Goal: Check status: Check status

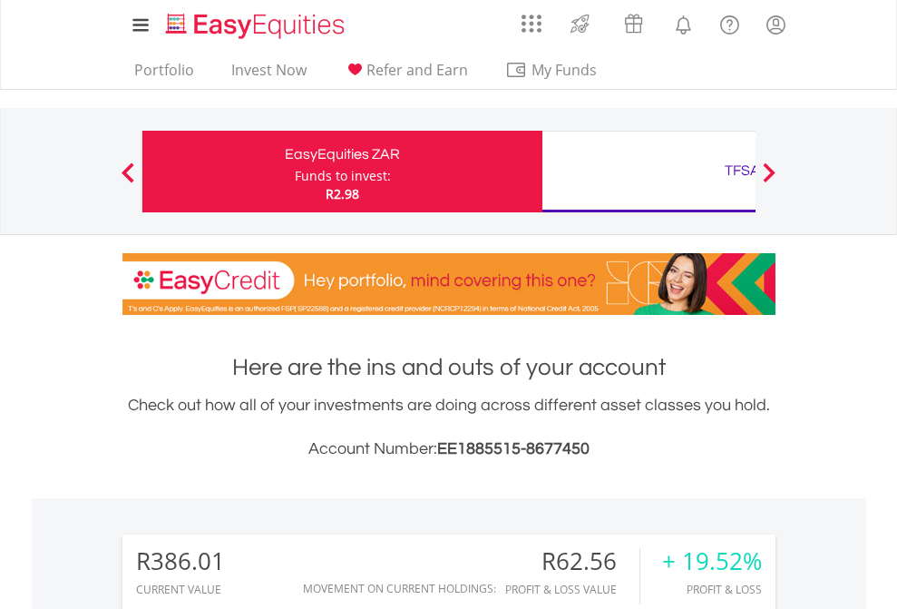
scroll to position [174, 285]
click at [295, 171] on div "Funds to invest:" at bounding box center [343, 176] width 96 height 18
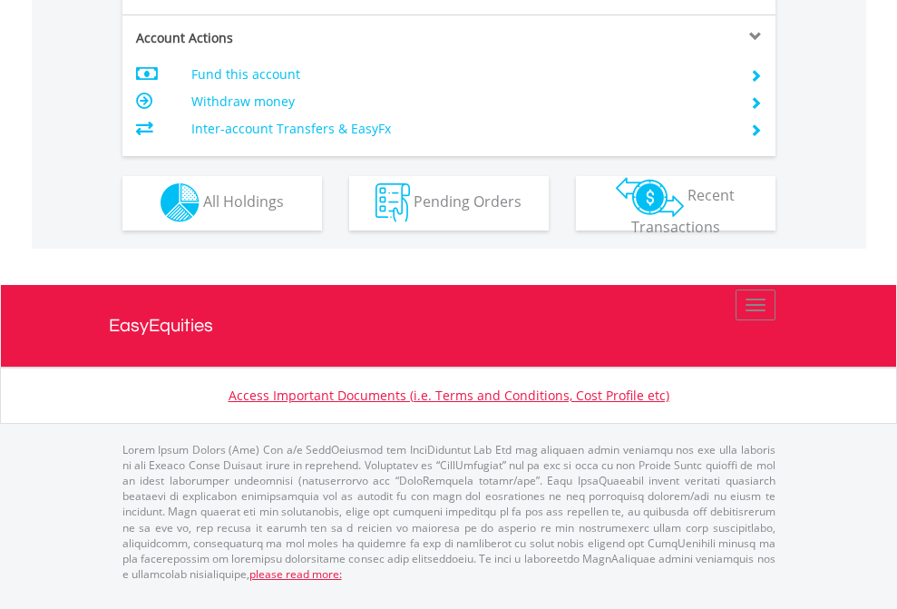
scroll to position [1696, 0]
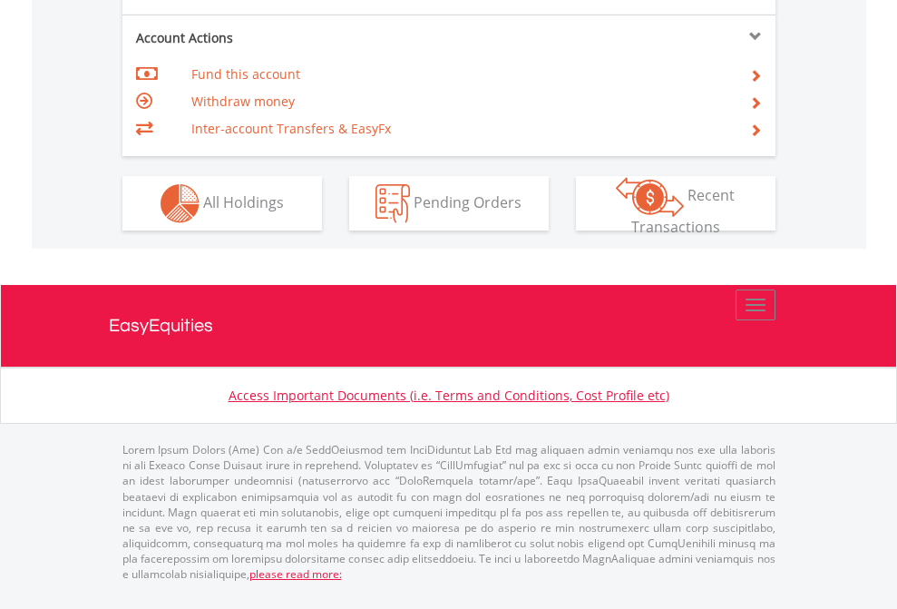
scroll to position [1583, 0]
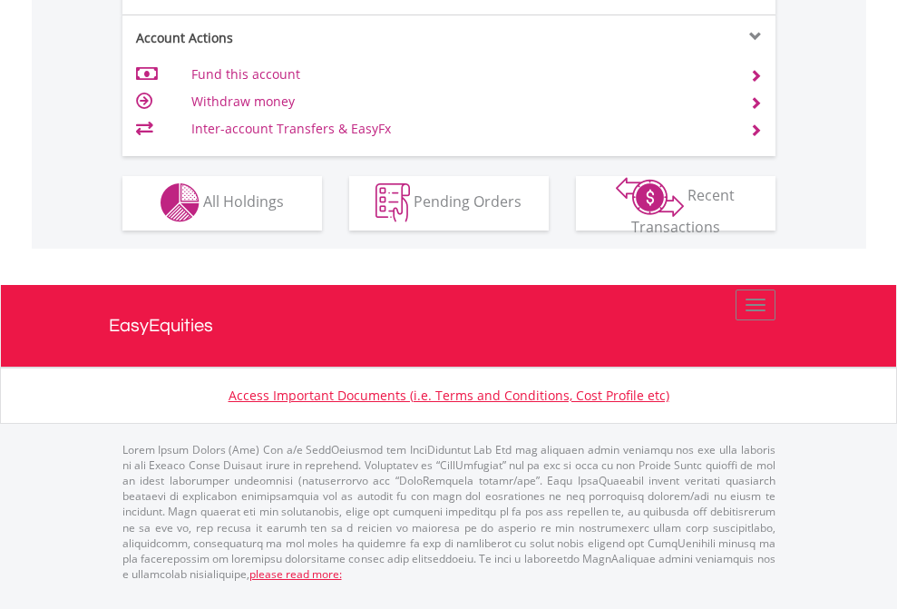
scroll to position [1696, 0]
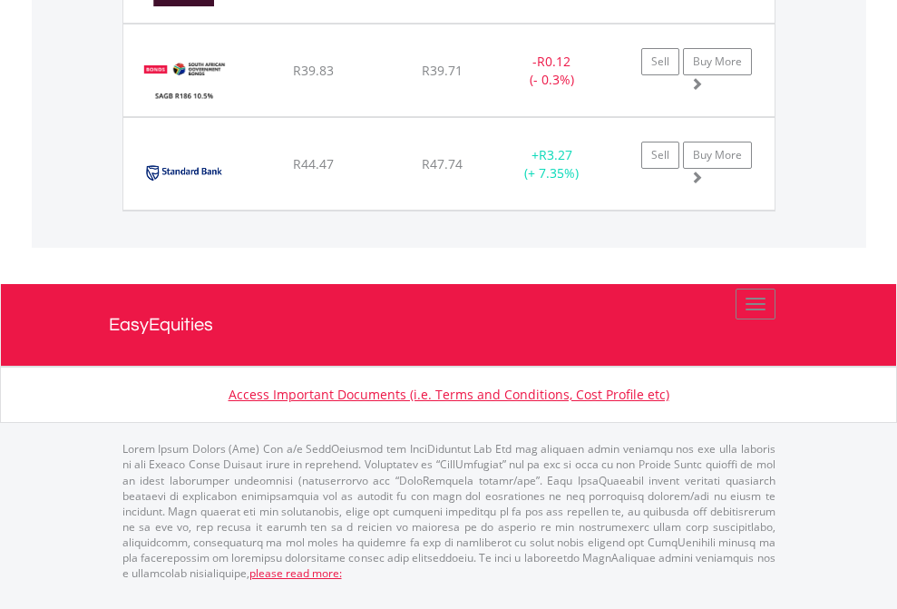
scroll to position [174, 285]
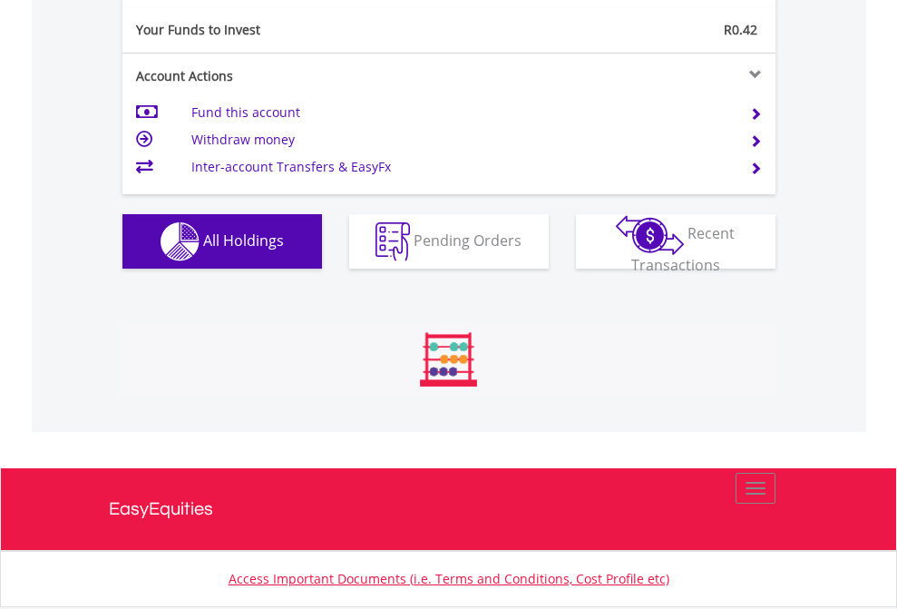
scroll to position [174, 285]
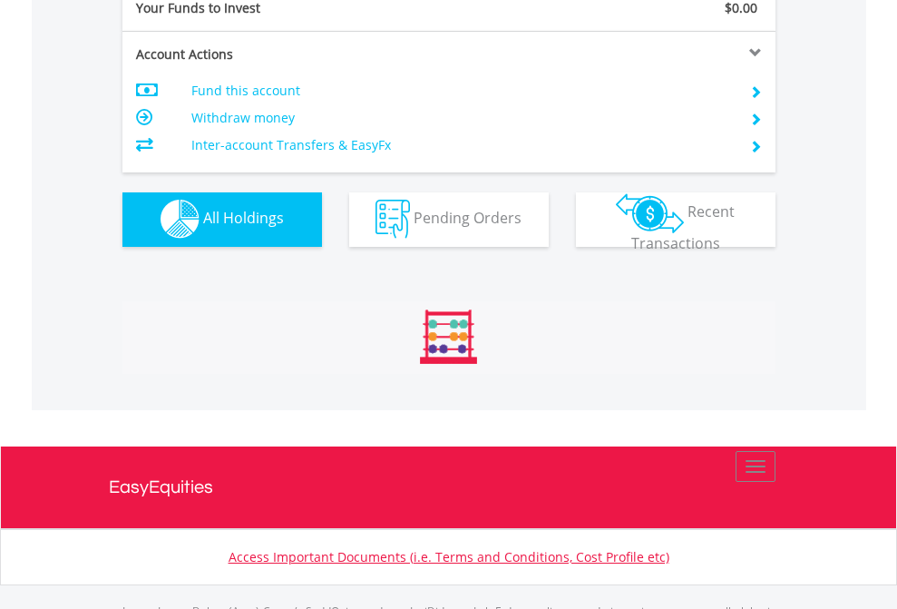
scroll to position [1796, 0]
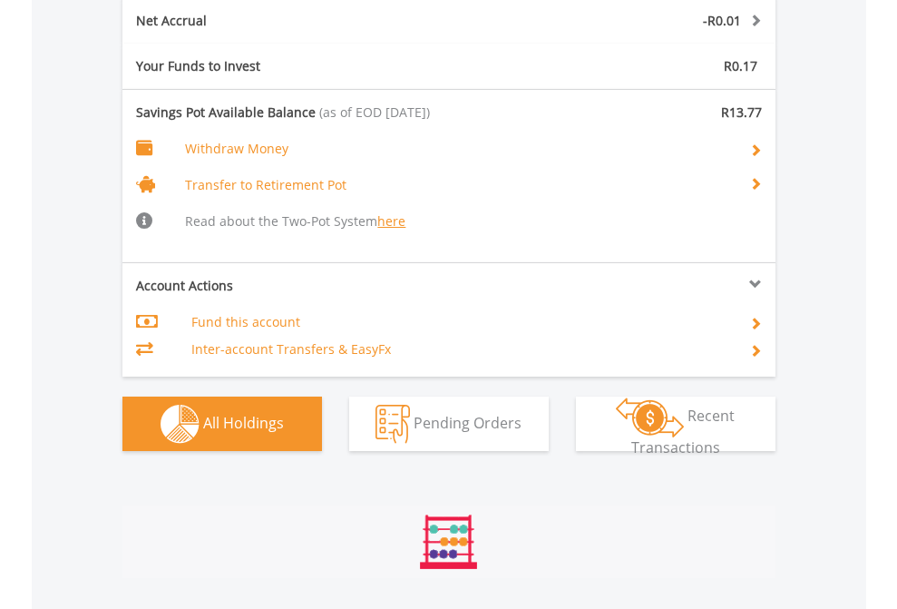
scroll to position [174, 285]
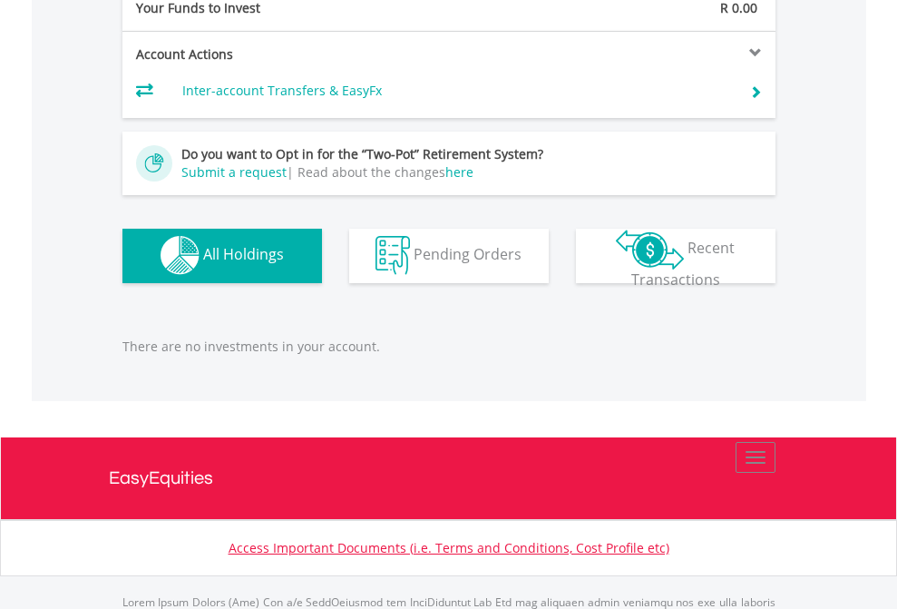
scroll to position [1796, 0]
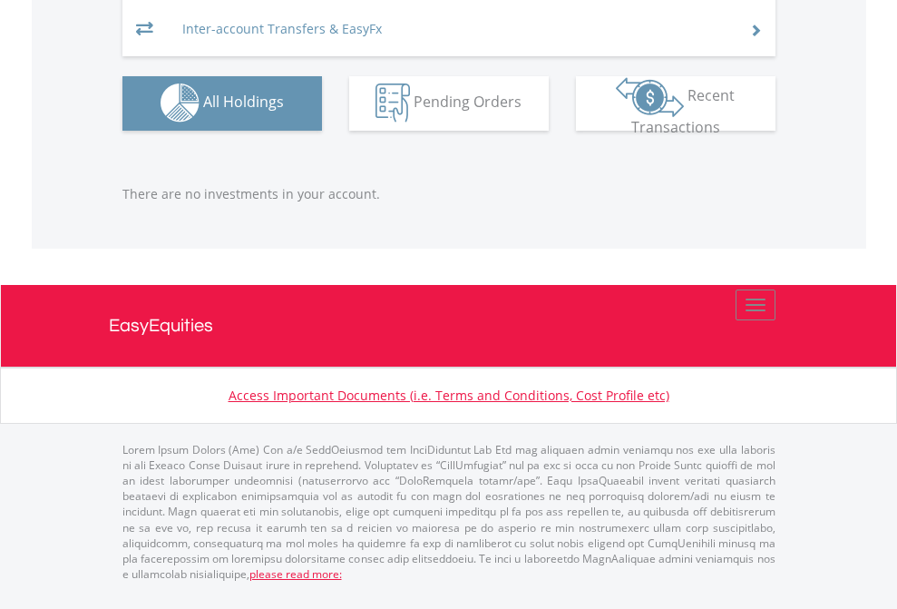
scroll to position [174, 285]
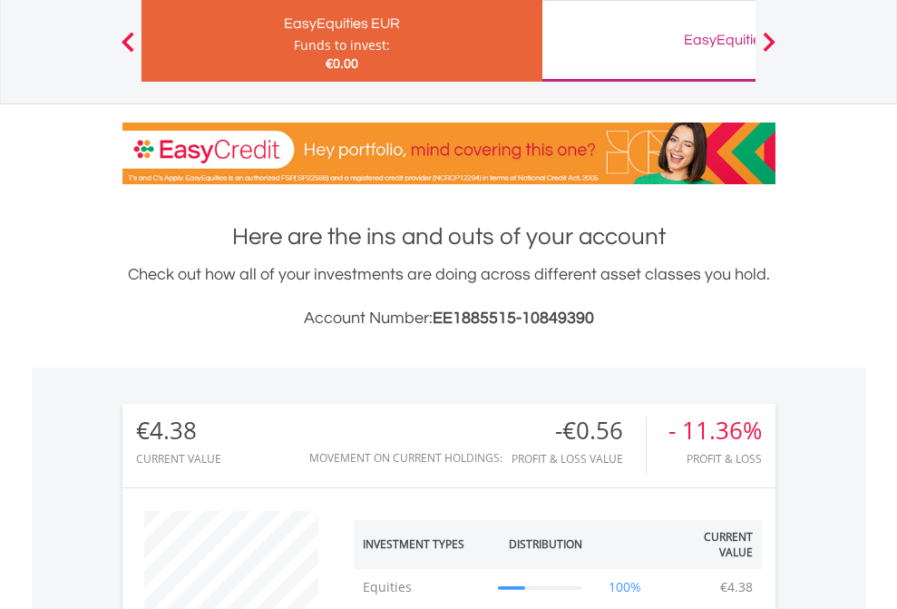
scroll to position [174, 285]
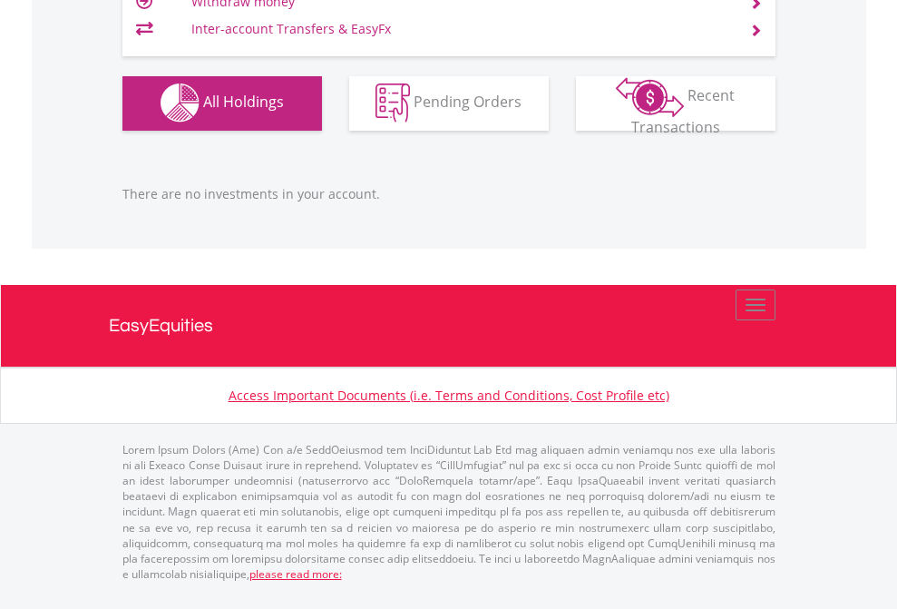
scroll to position [174, 285]
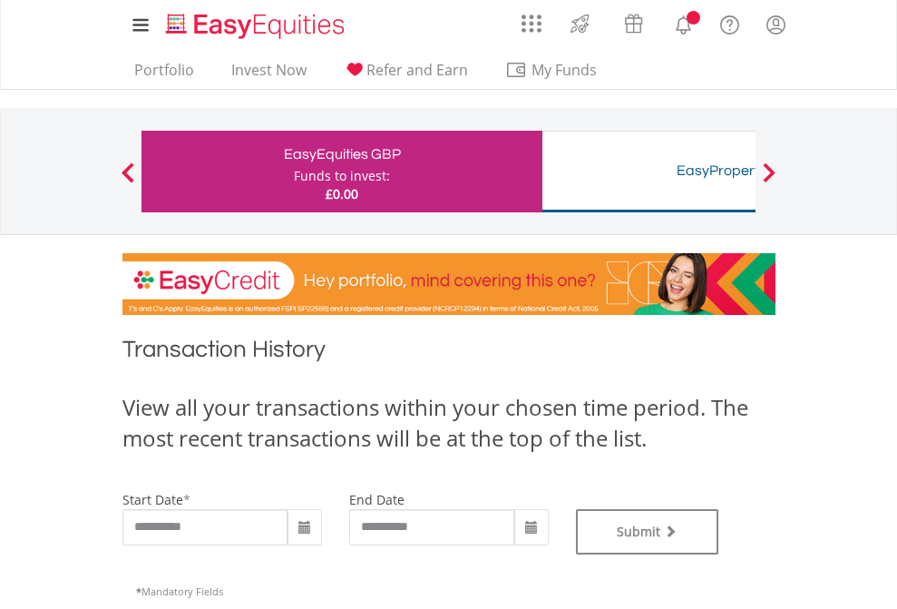
type input "**********"
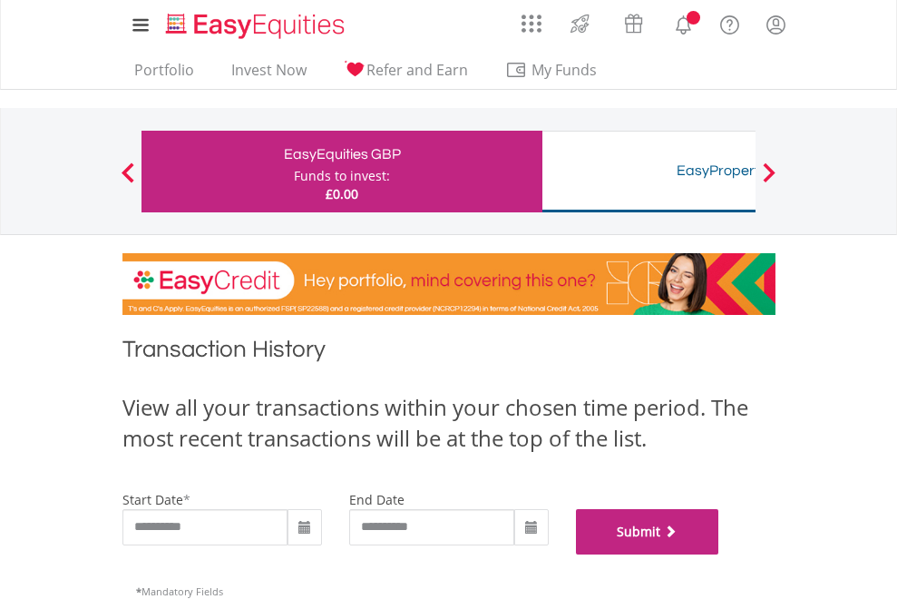
click at [719, 554] on button "Submit" at bounding box center [647, 531] width 143 height 45
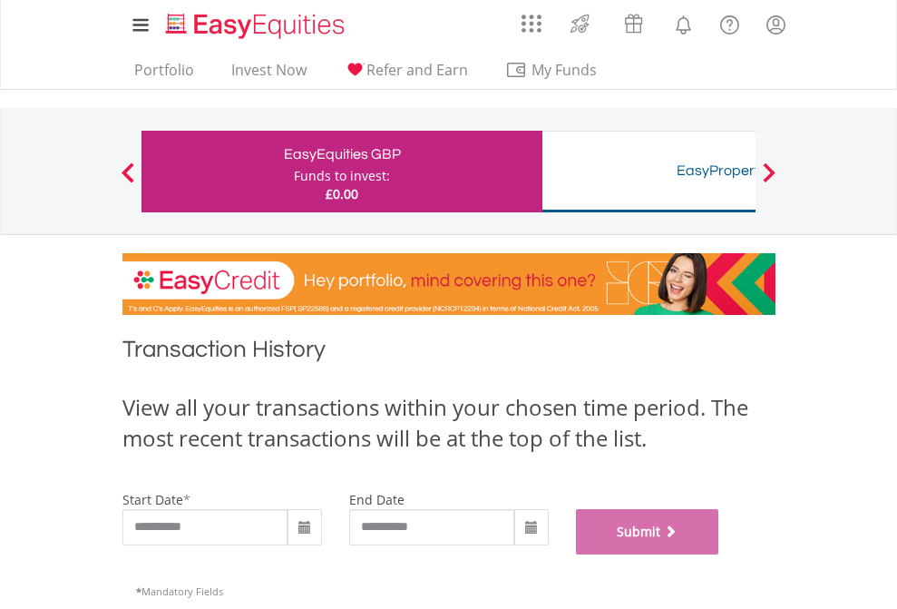
scroll to position [736, 0]
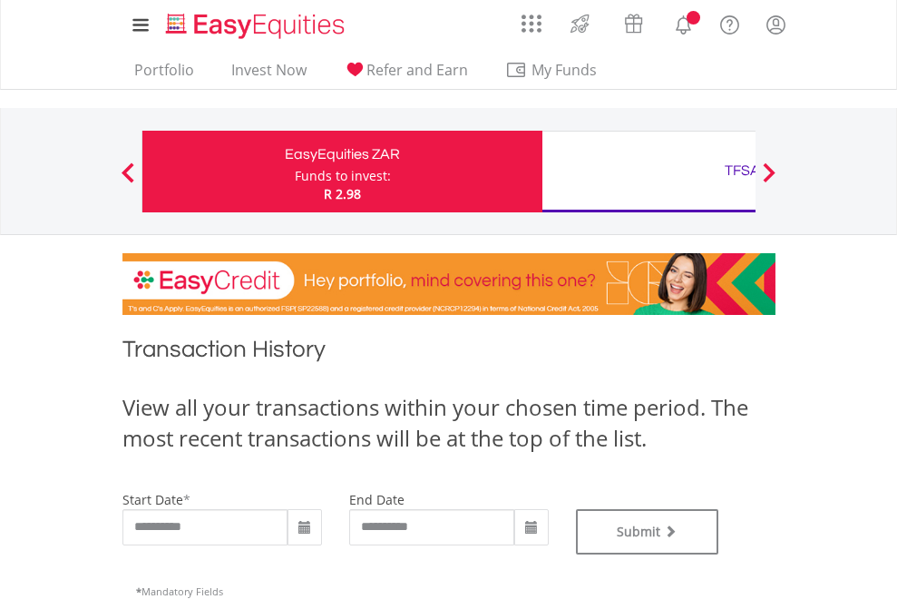
click at [649, 171] on div "TFSA" at bounding box center [742, 170] width 378 height 25
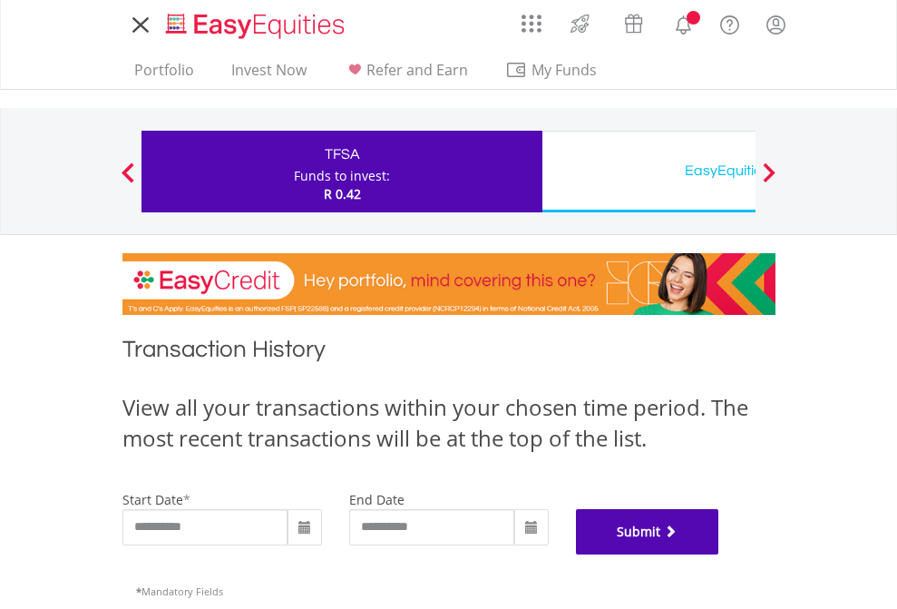
click at [719, 554] on button "Submit" at bounding box center [647, 531] width 143 height 45
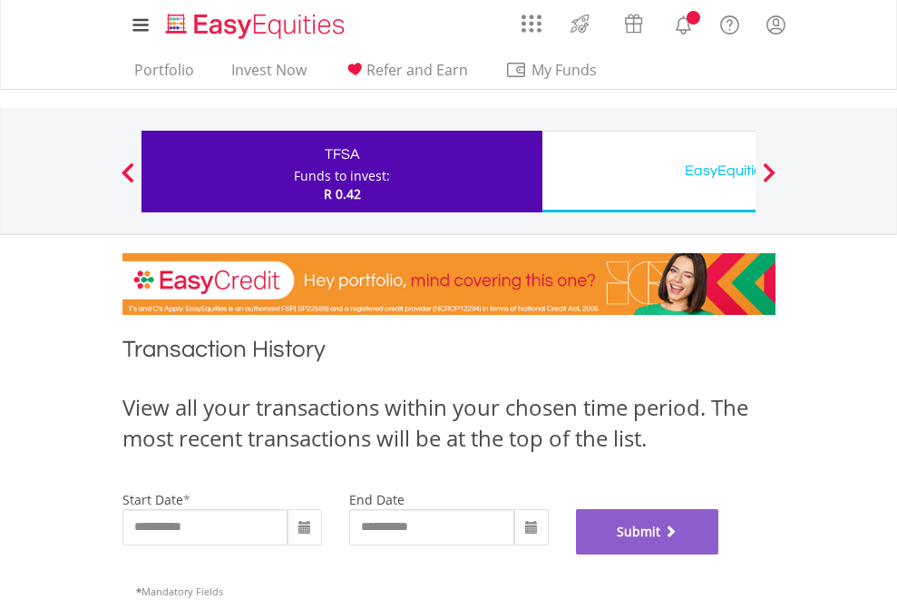
scroll to position [736, 0]
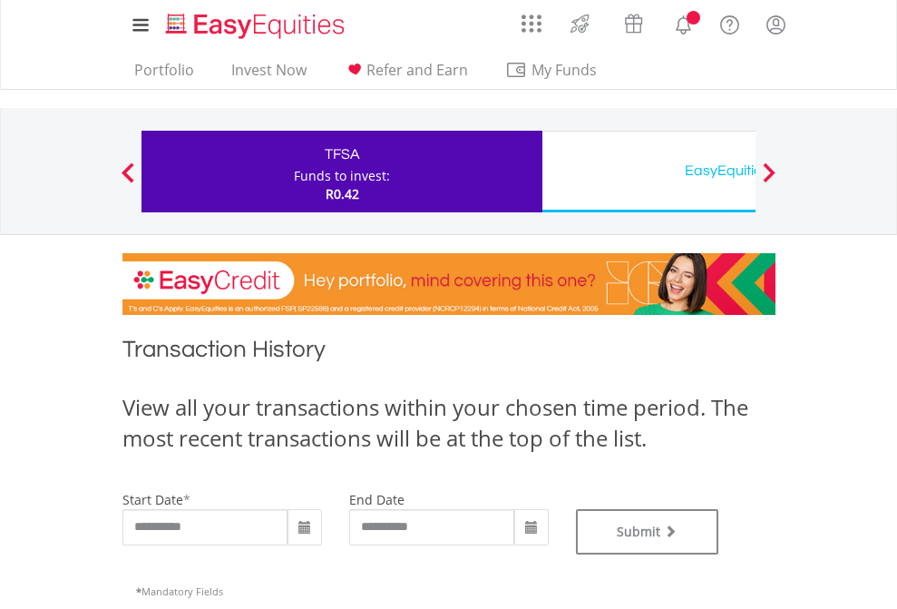
click at [649, 171] on div "EasyEquities USD" at bounding box center [742, 170] width 378 height 25
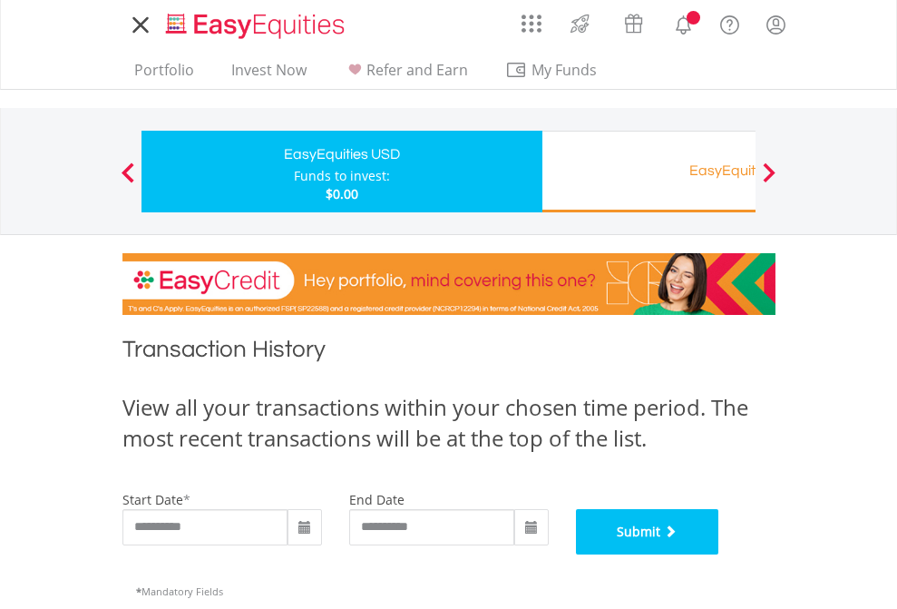
click at [719, 554] on button "Submit" at bounding box center [647, 531] width 143 height 45
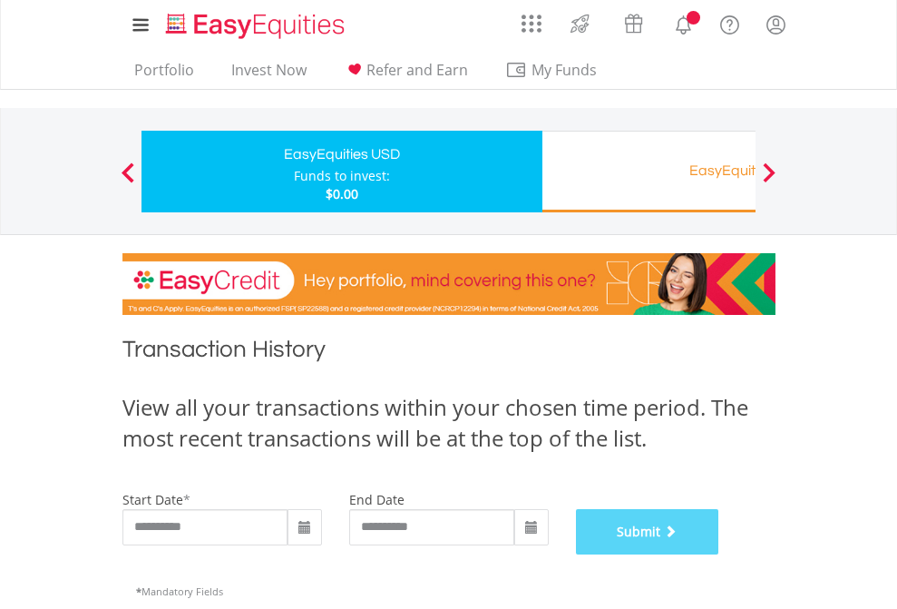
scroll to position [736, 0]
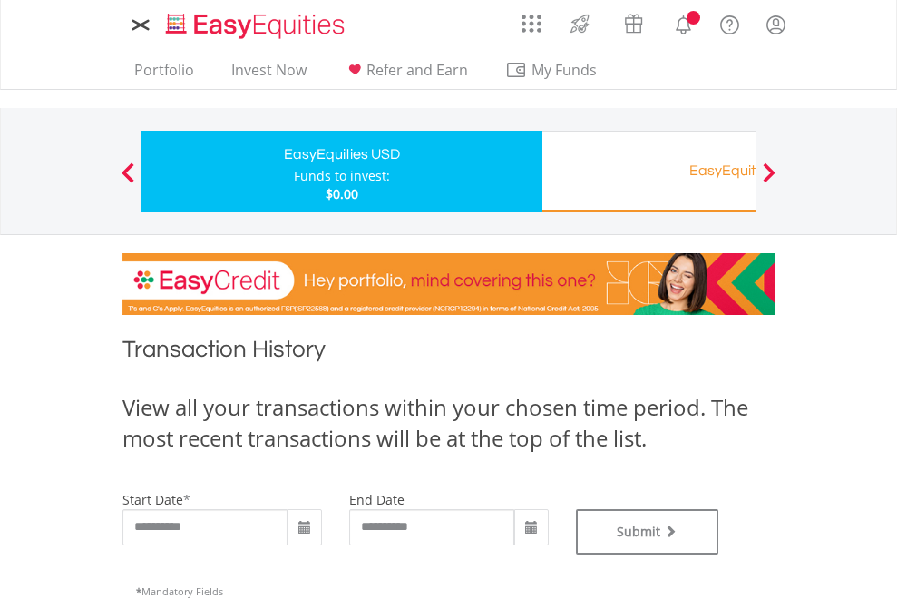
click at [649, 171] on div "EasyEquities RA" at bounding box center [742, 170] width 378 height 25
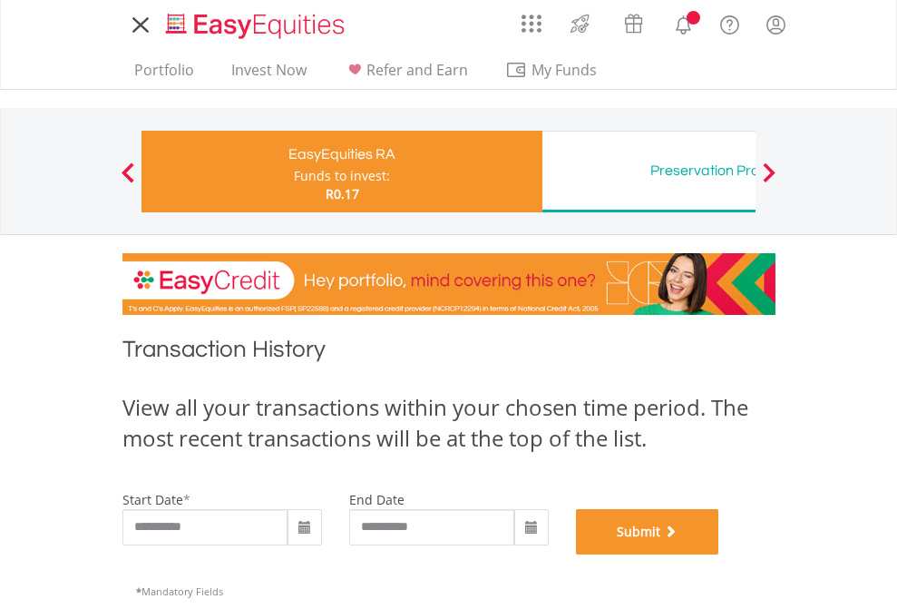
click at [719, 554] on button "Submit" at bounding box center [647, 531] width 143 height 45
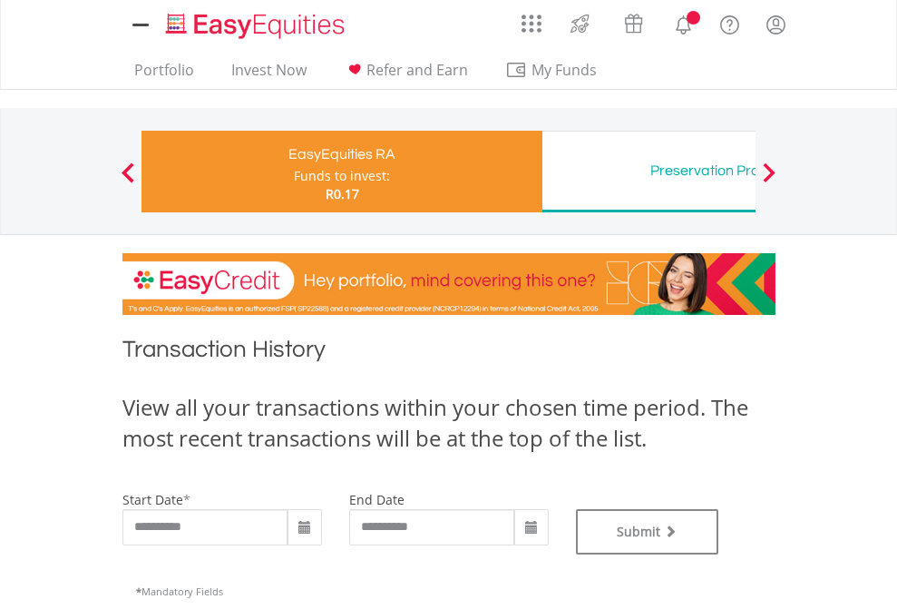
click at [649, 171] on div "Preservation Provident Fund" at bounding box center [742, 170] width 378 height 25
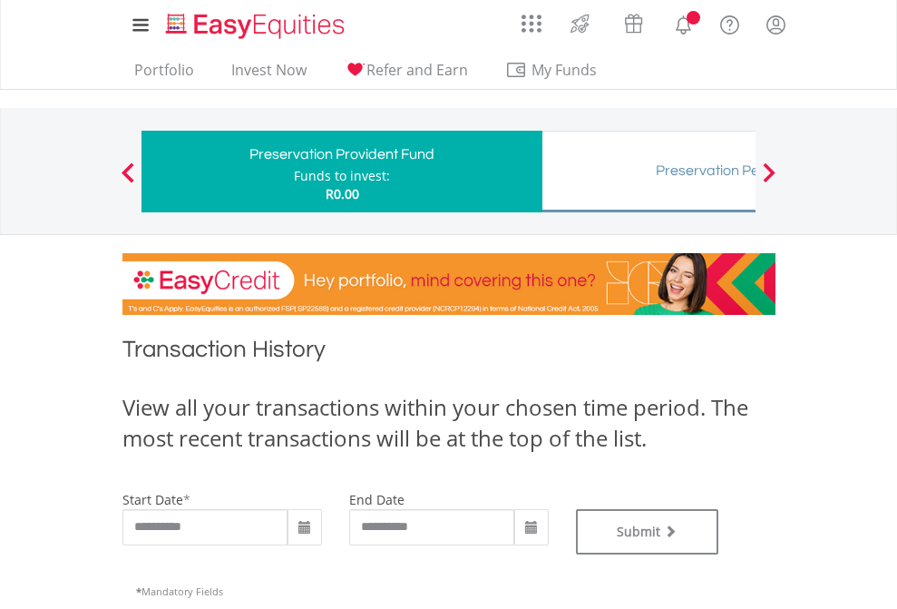
type input "**********"
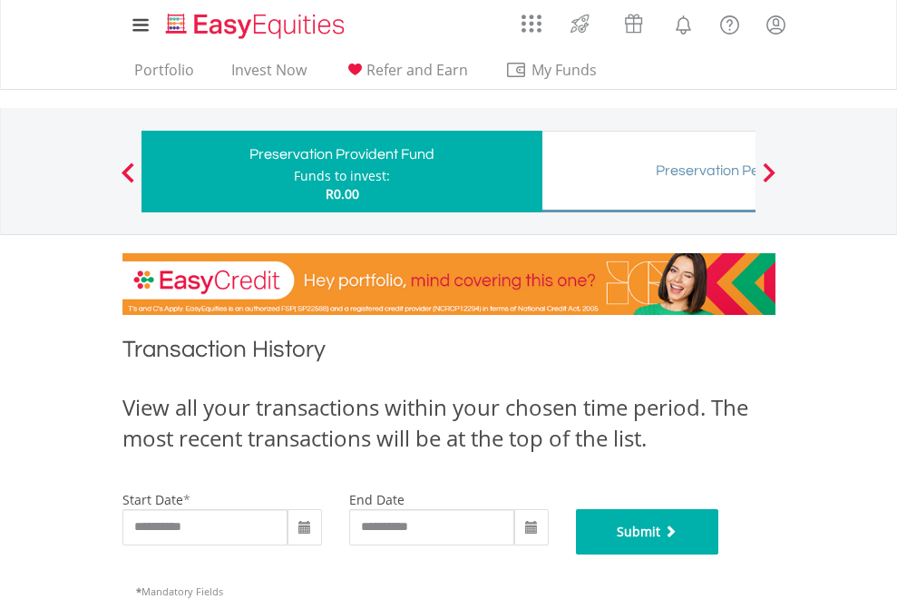
click at [719, 554] on button "Submit" at bounding box center [647, 531] width 143 height 45
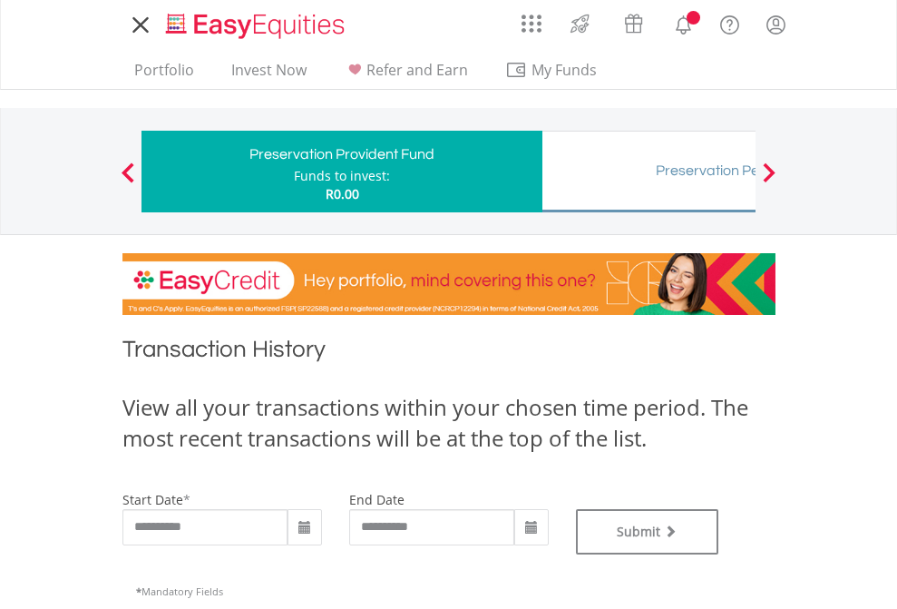
click at [649, 171] on div "Preservation Pension Fund" at bounding box center [742, 170] width 378 height 25
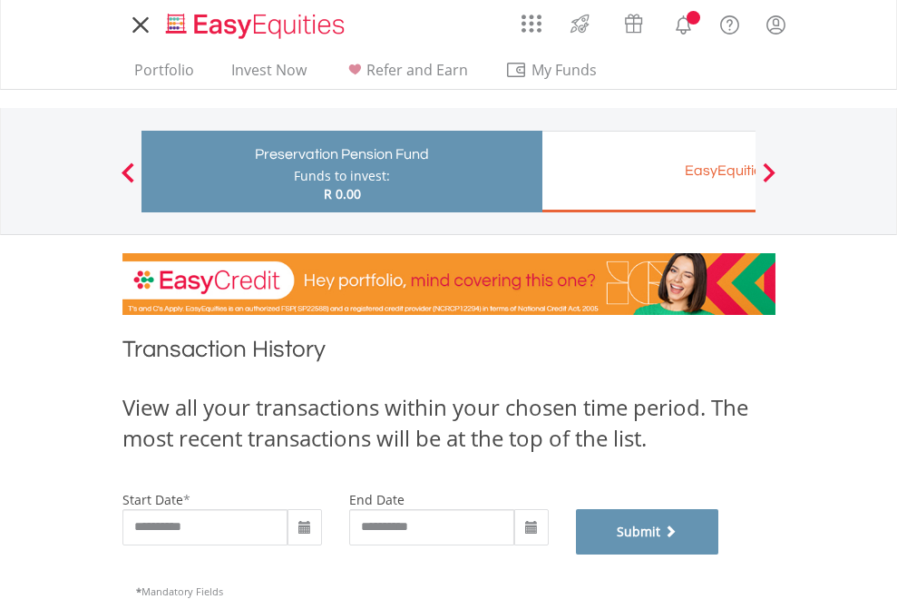
click at [719, 554] on button "Submit" at bounding box center [647, 531] width 143 height 45
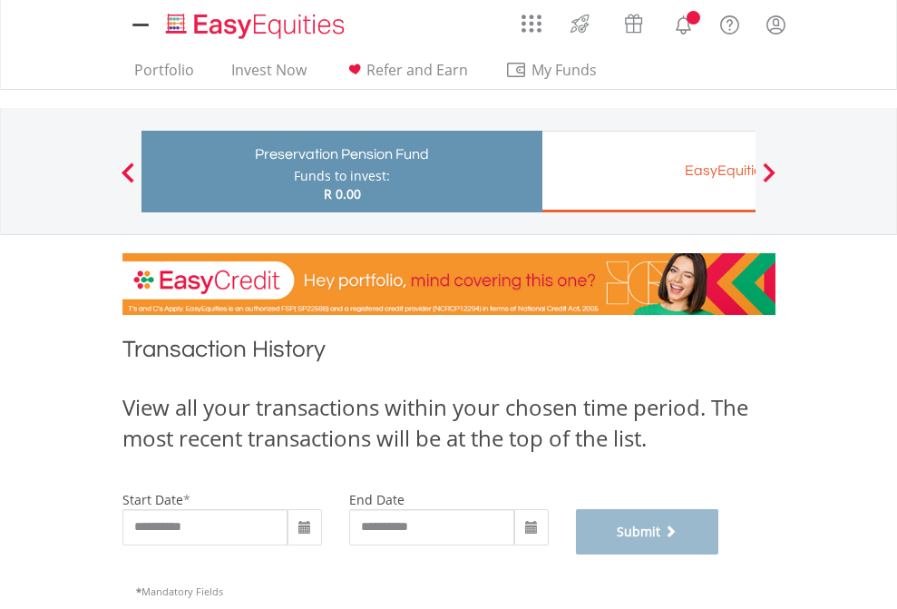
scroll to position [736, 0]
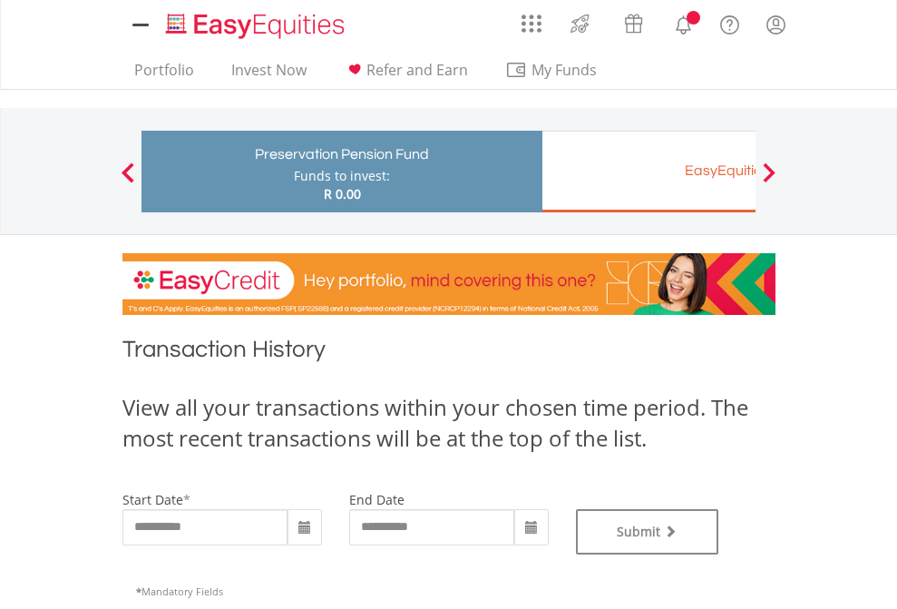
click at [649, 171] on div "EasyEquities EUR" at bounding box center [742, 170] width 378 height 25
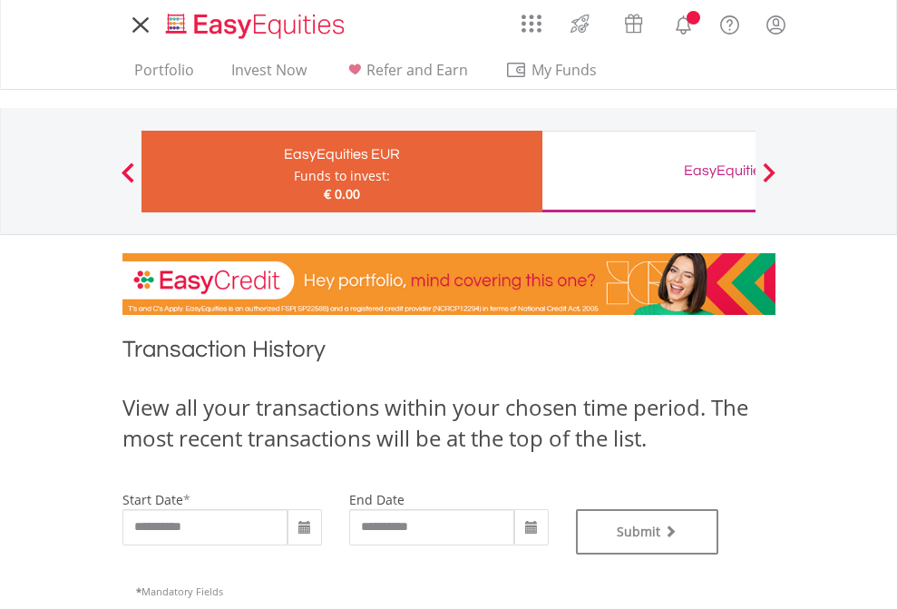
type input "**********"
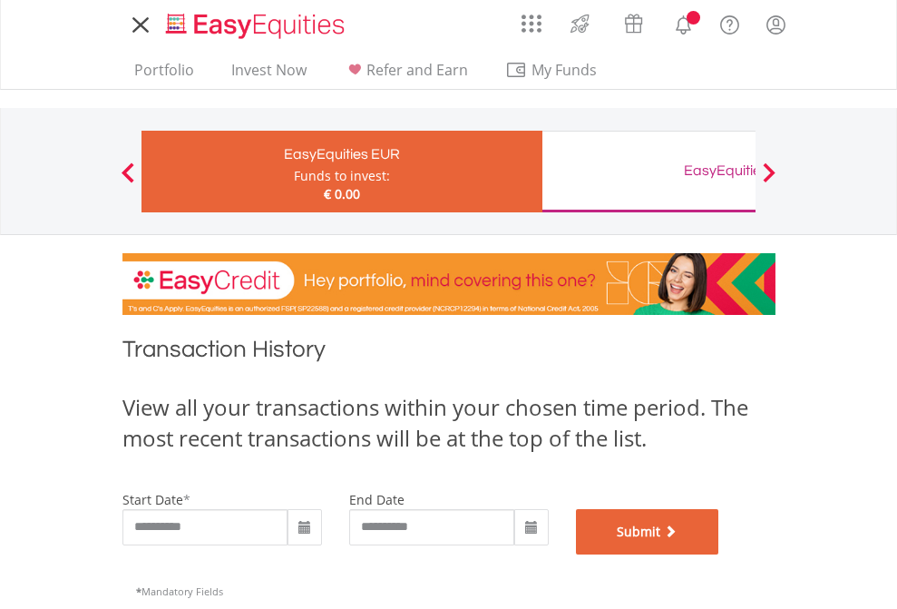
click at [719, 554] on button "Submit" at bounding box center [647, 531] width 143 height 45
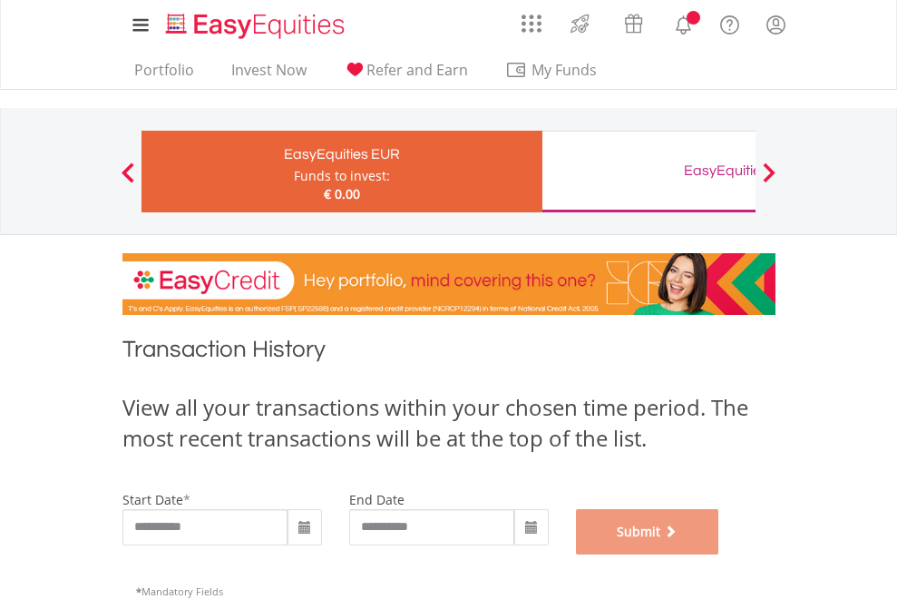
scroll to position [736, 0]
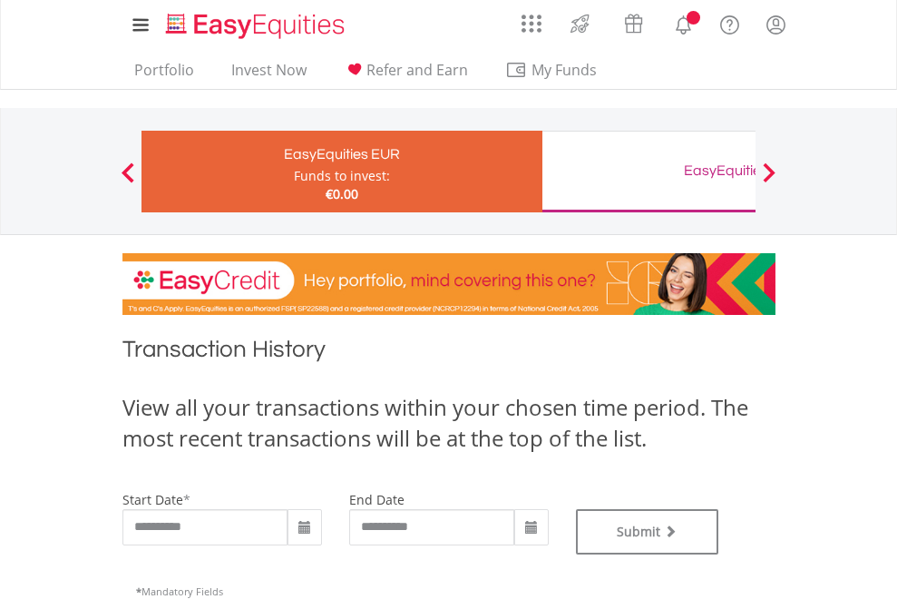
click at [649, 171] on div "EasyEquities GBP" at bounding box center [742, 170] width 378 height 25
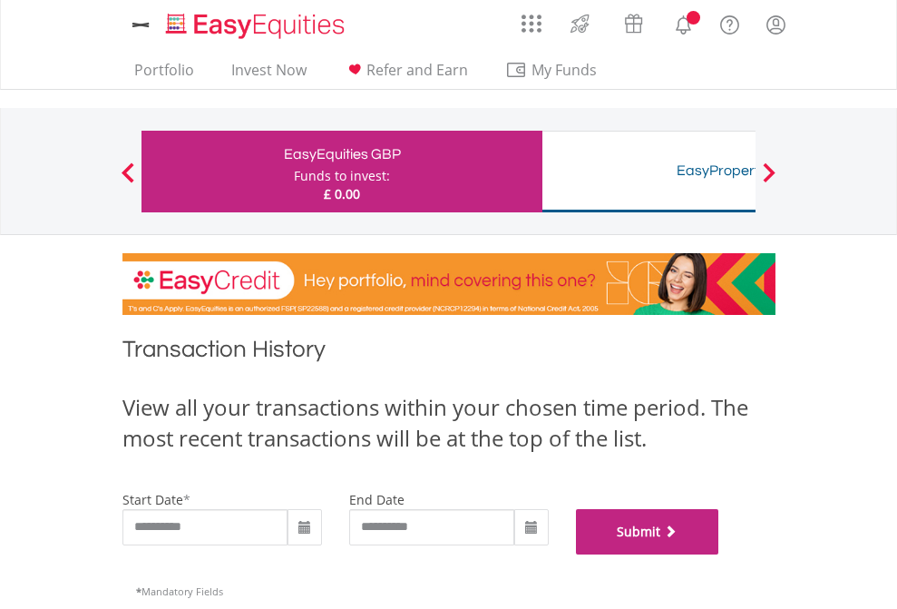
click at [719, 554] on button "Submit" at bounding box center [647, 531] width 143 height 45
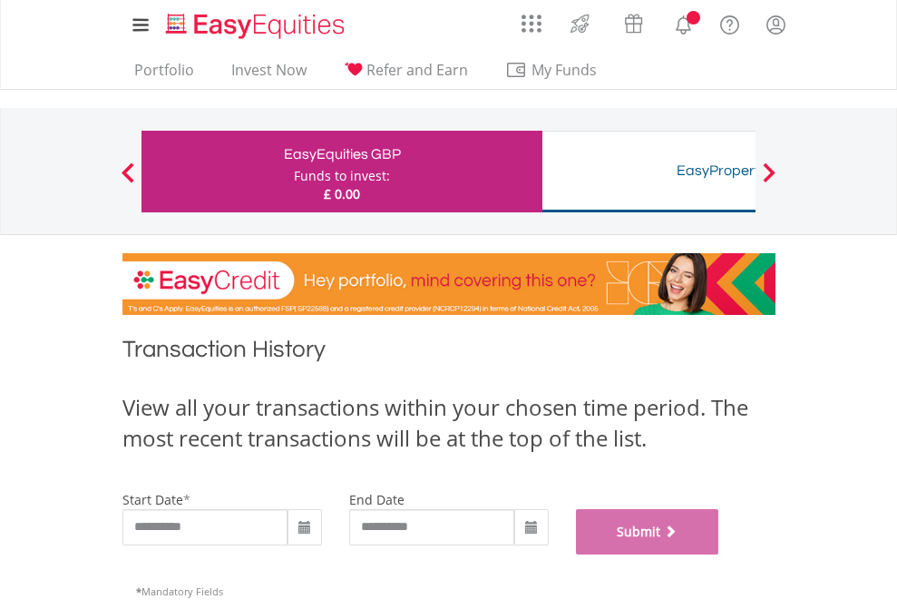
scroll to position [736, 0]
